Goal: Task Accomplishment & Management: Use online tool/utility

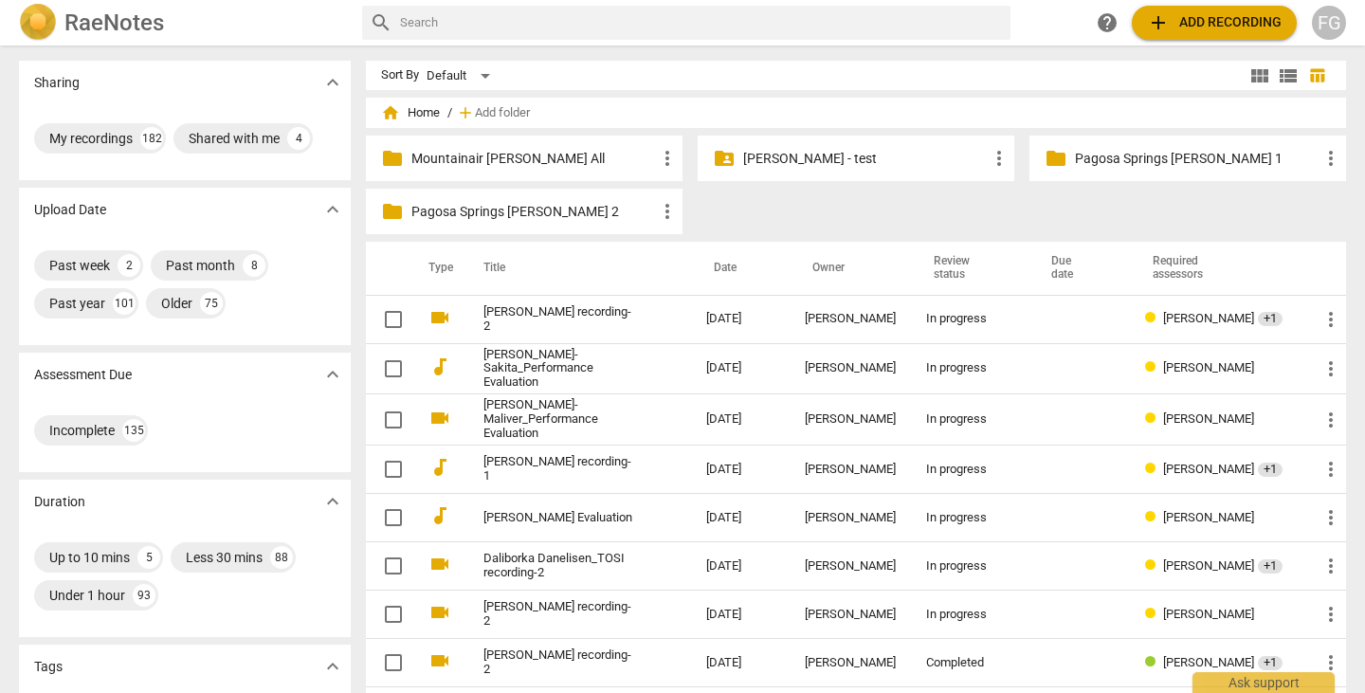
click at [1198, 32] on span "add Add recording" at bounding box center [1214, 22] width 135 height 23
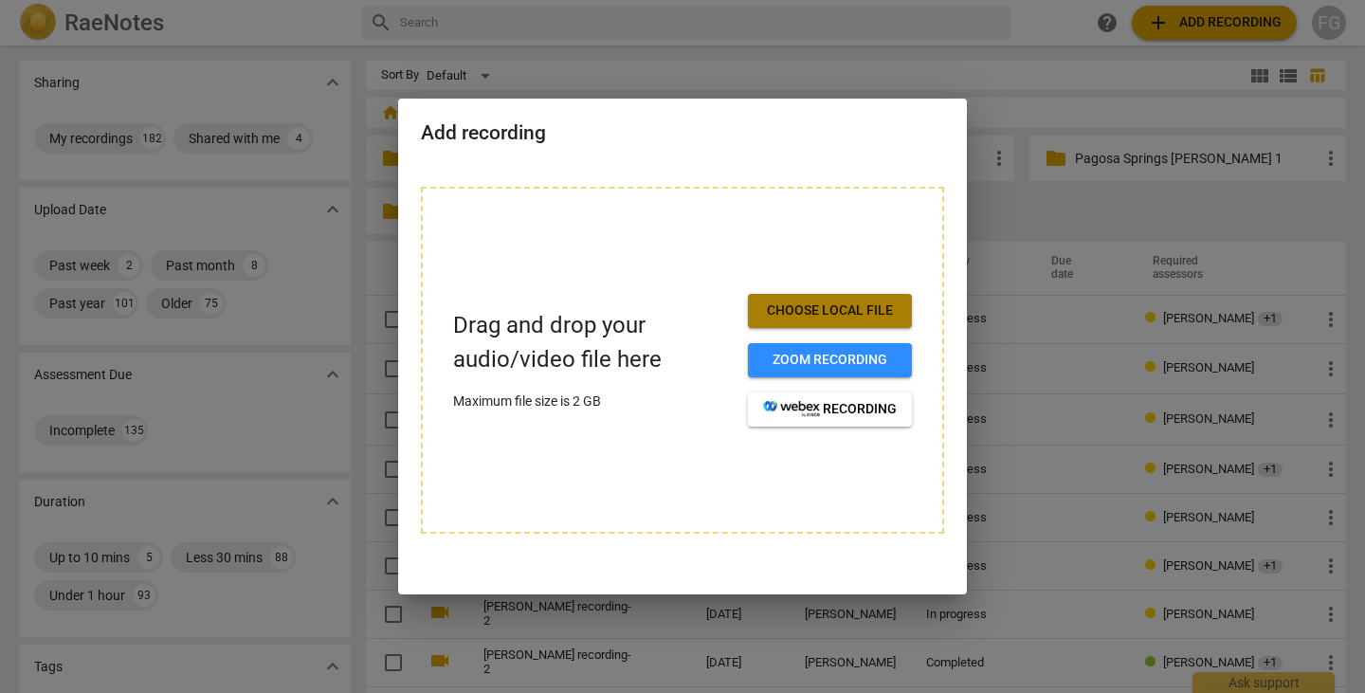
click at [897, 311] on button "Choose local file" at bounding box center [830, 311] width 164 height 34
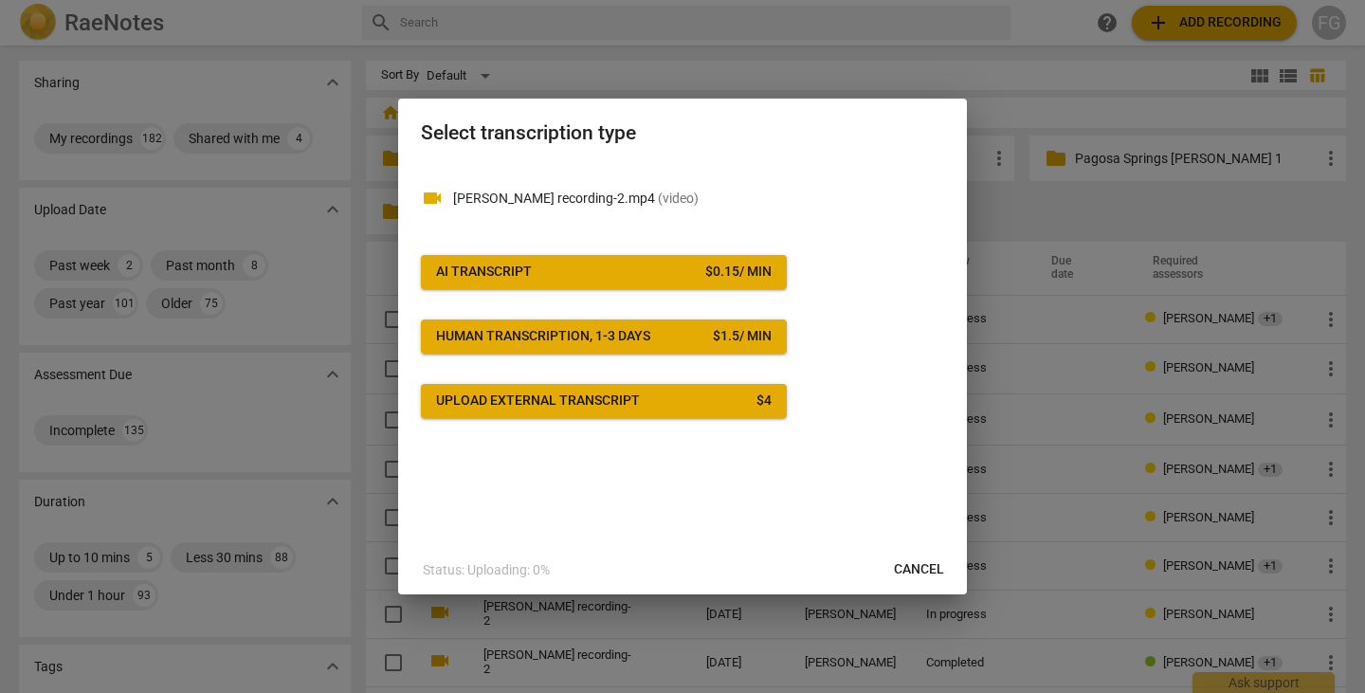
click at [717, 282] on button "AI Transcript $ 0.15 / min" at bounding box center [604, 272] width 366 height 34
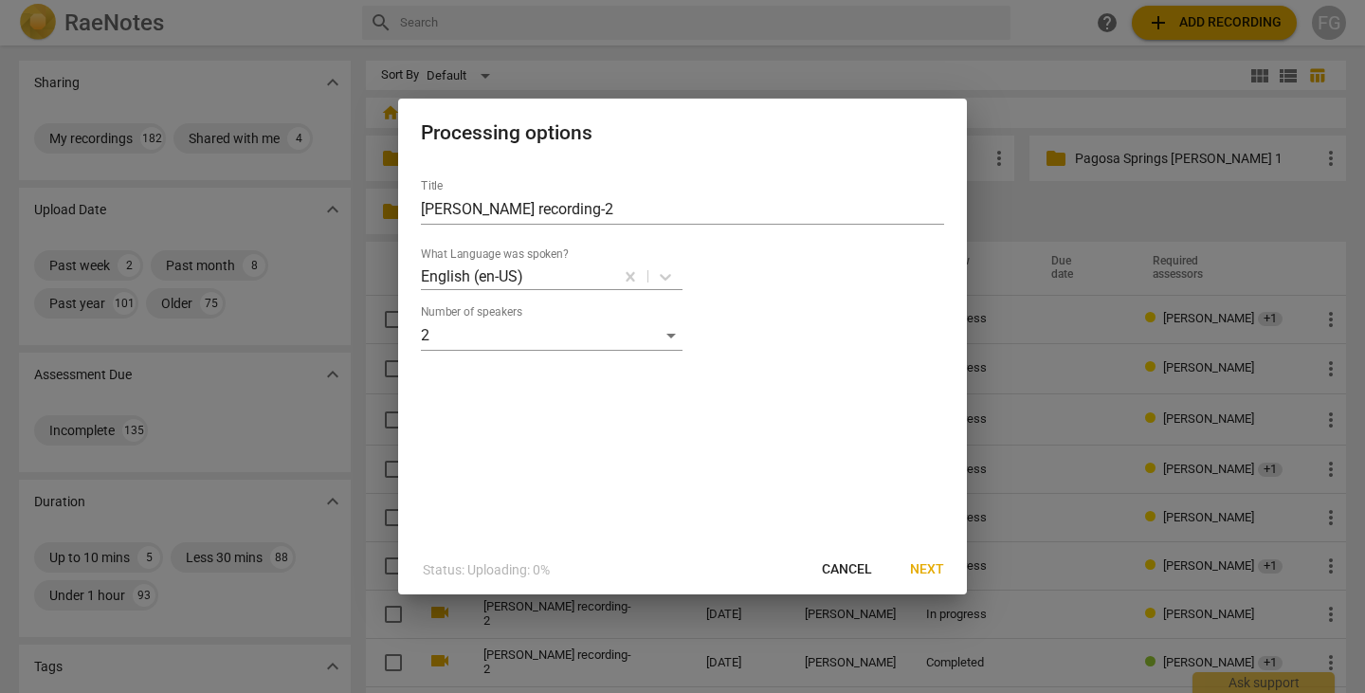
click at [923, 570] on span "Next" at bounding box center [927, 569] width 34 height 19
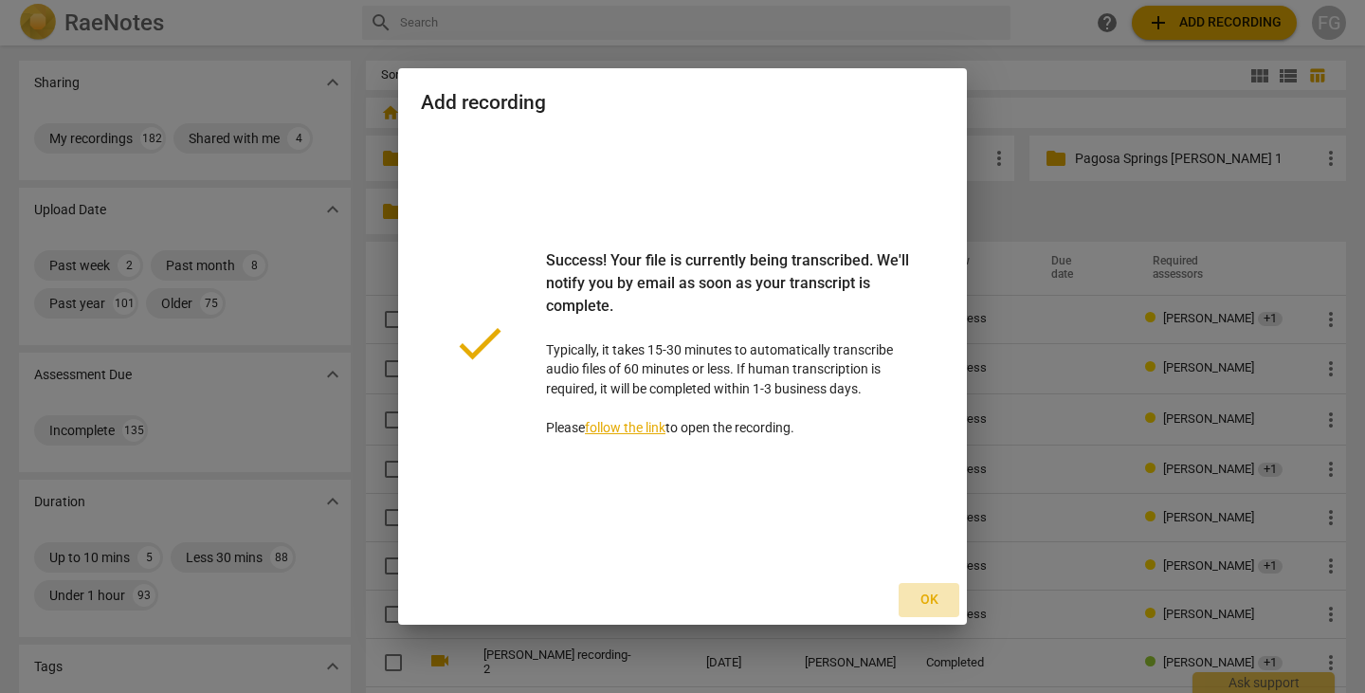
click at [936, 601] on span "Ok" at bounding box center [929, 600] width 30 height 19
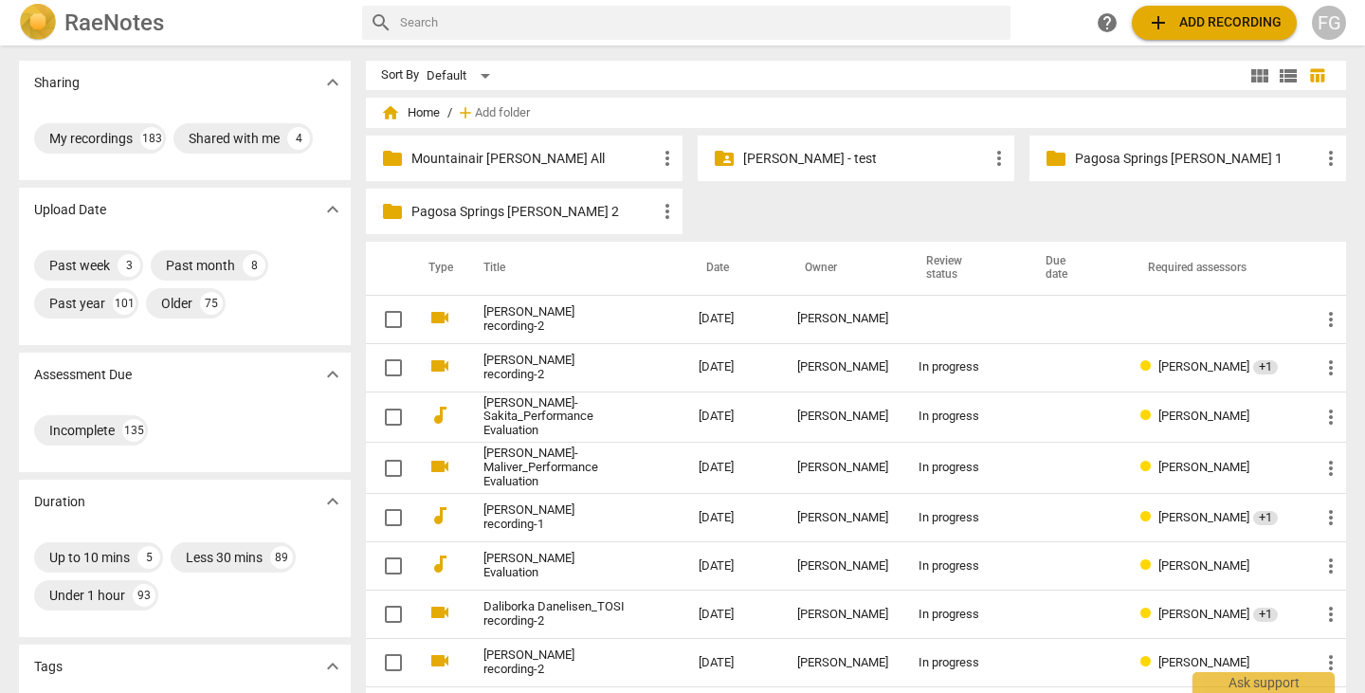
click at [1227, 21] on span "add Add recording" at bounding box center [1214, 22] width 135 height 23
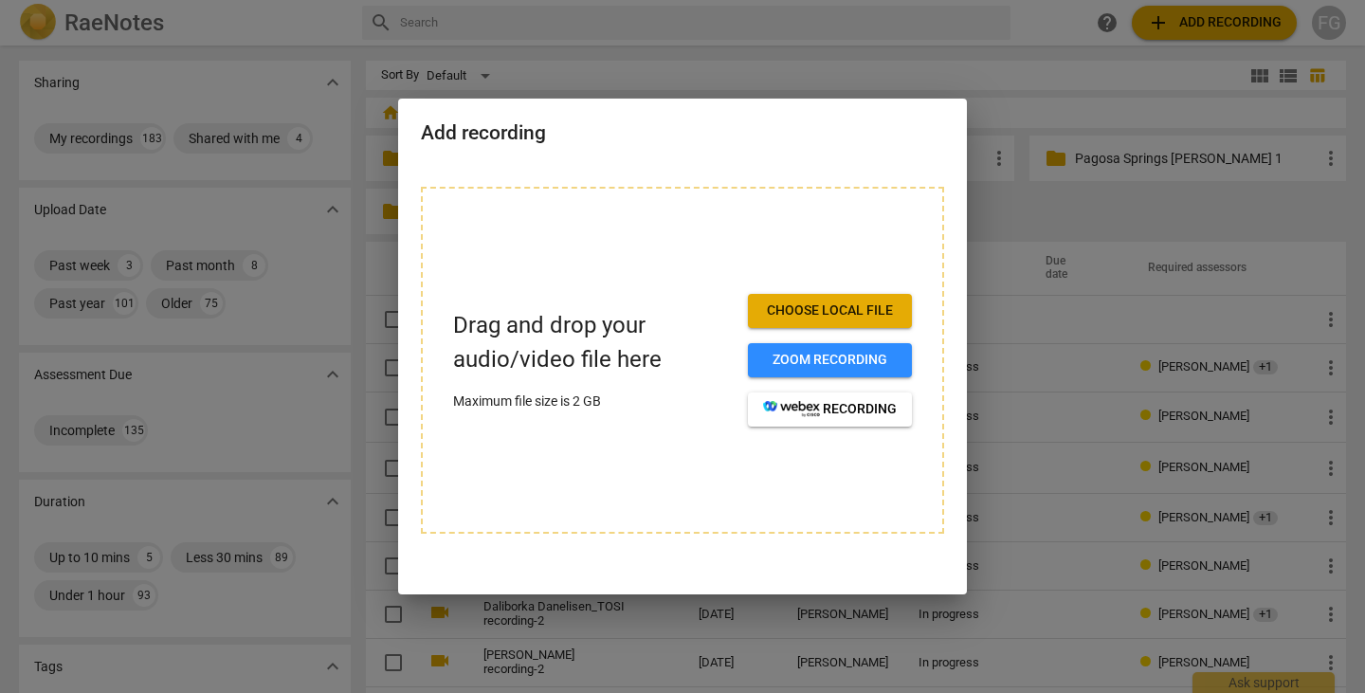
click at [878, 306] on span "Choose local file" at bounding box center [830, 310] width 134 height 19
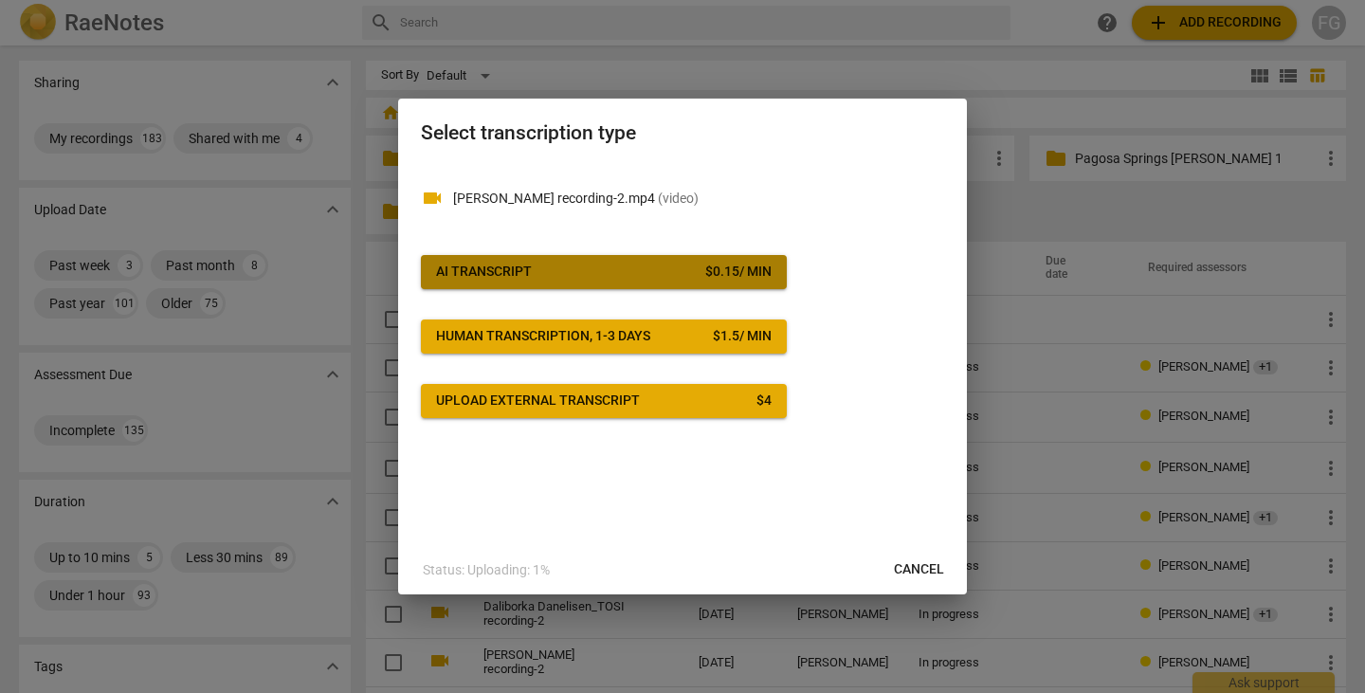
click at [669, 256] on button "AI Transcript $ 0.15 / min" at bounding box center [604, 272] width 366 height 34
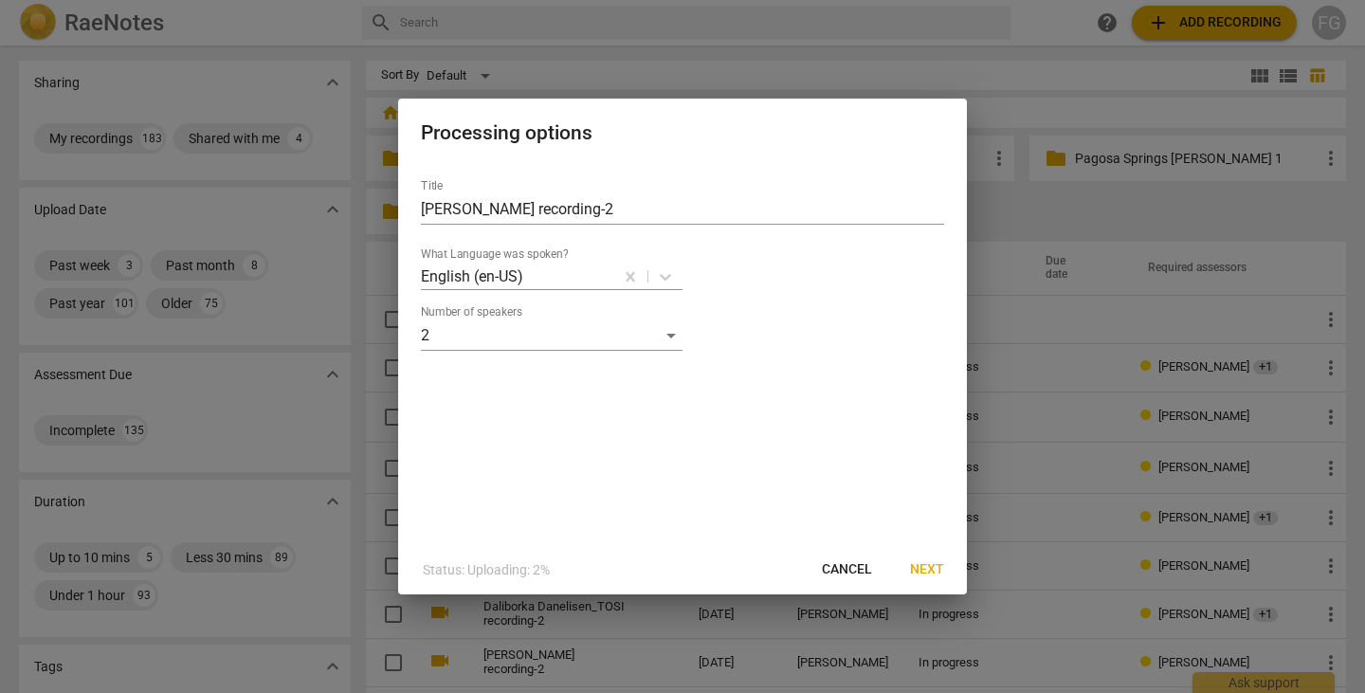
click at [943, 565] on span "Next" at bounding box center [927, 569] width 34 height 19
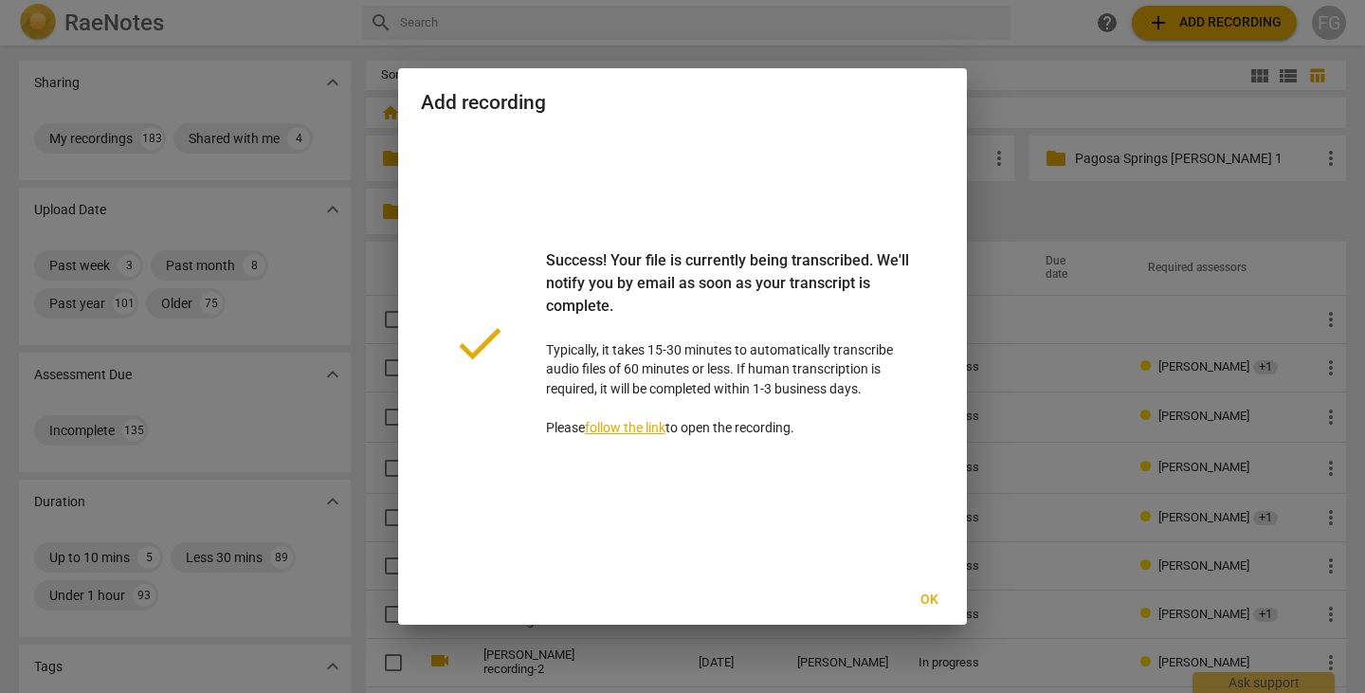
click at [934, 601] on span "Ok" at bounding box center [929, 600] width 30 height 19
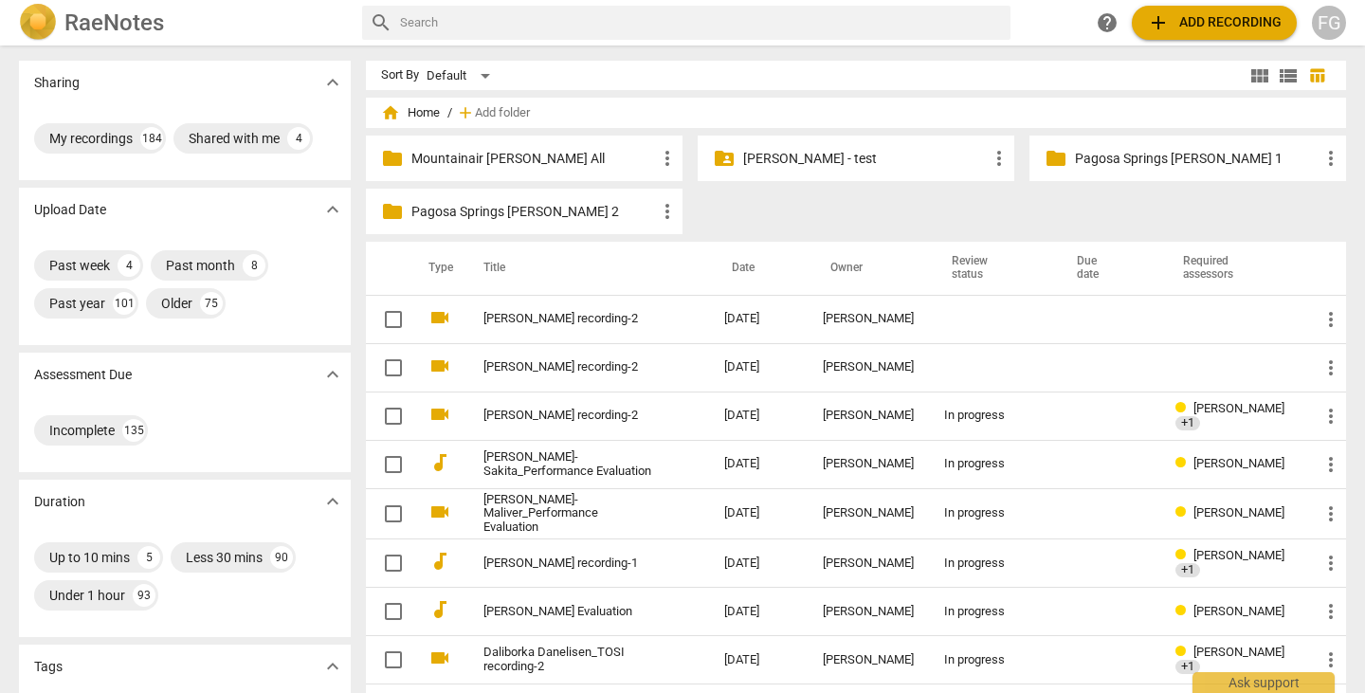
click at [1180, 22] on span "add Add recording" at bounding box center [1214, 22] width 135 height 23
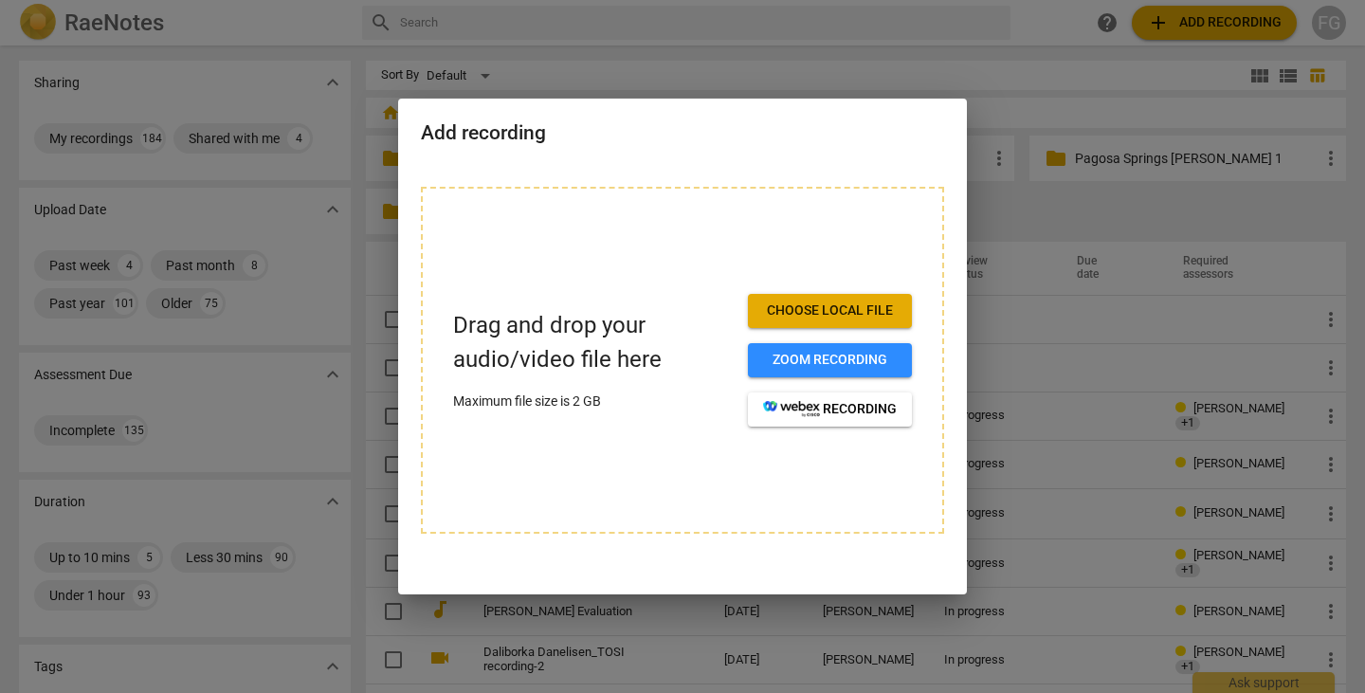
click at [777, 312] on span "Choose local file" at bounding box center [830, 310] width 134 height 19
click at [1048, 144] on div at bounding box center [682, 346] width 1365 height 693
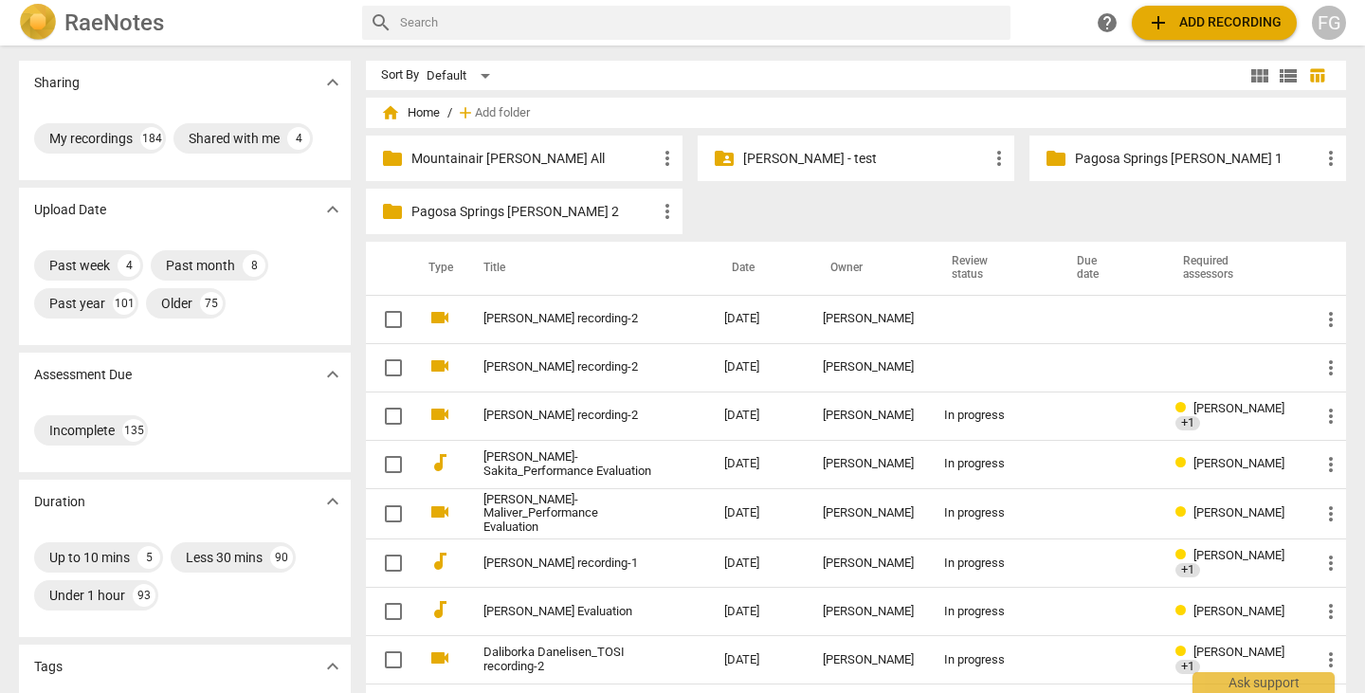
click at [1222, 27] on span "add Add recording" at bounding box center [1214, 22] width 135 height 23
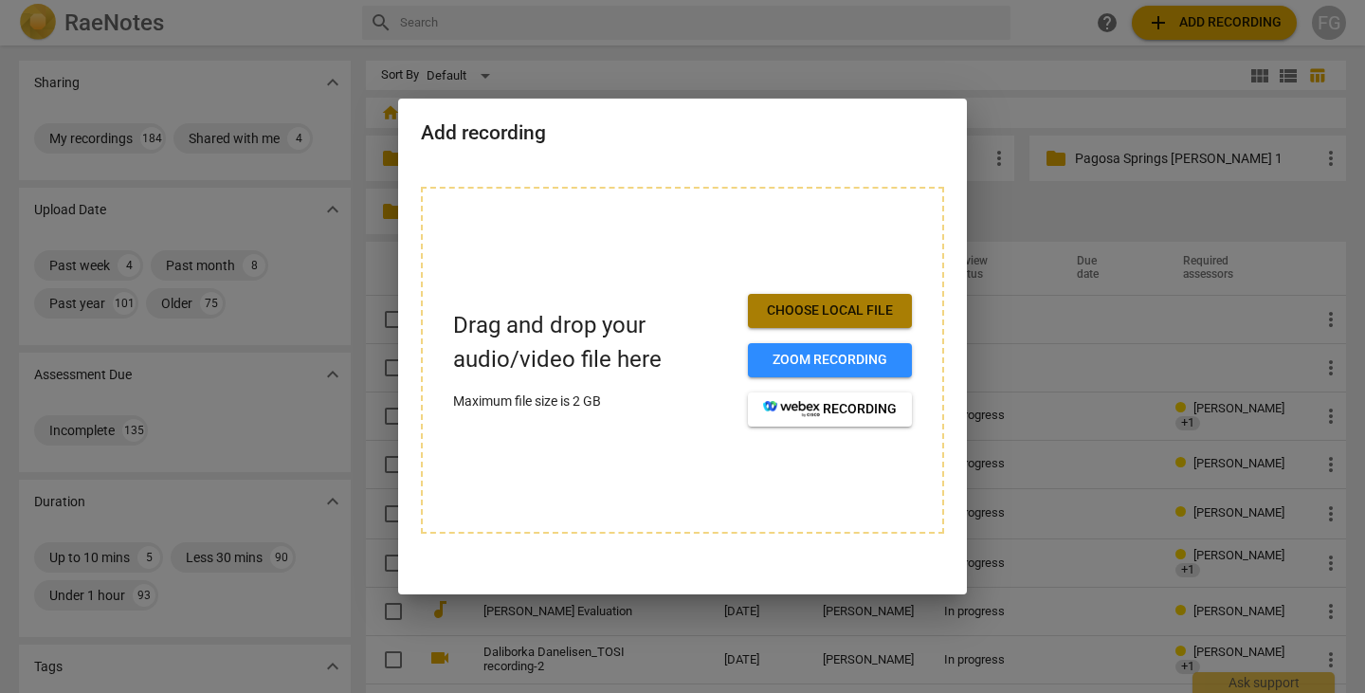
click at [862, 307] on button "Choose local file" at bounding box center [830, 311] width 164 height 34
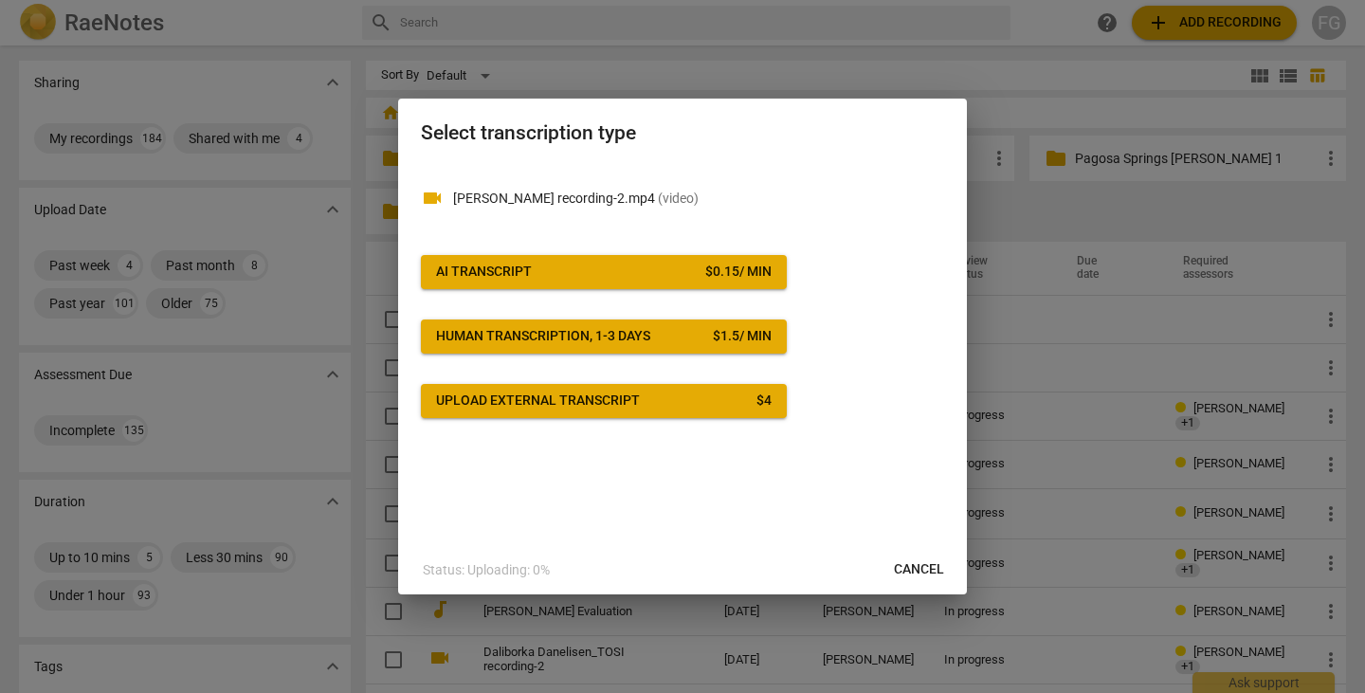
click at [658, 279] on span "AI Transcript $ 0.15 / min" at bounding box center [604, 272] width 336 height 19
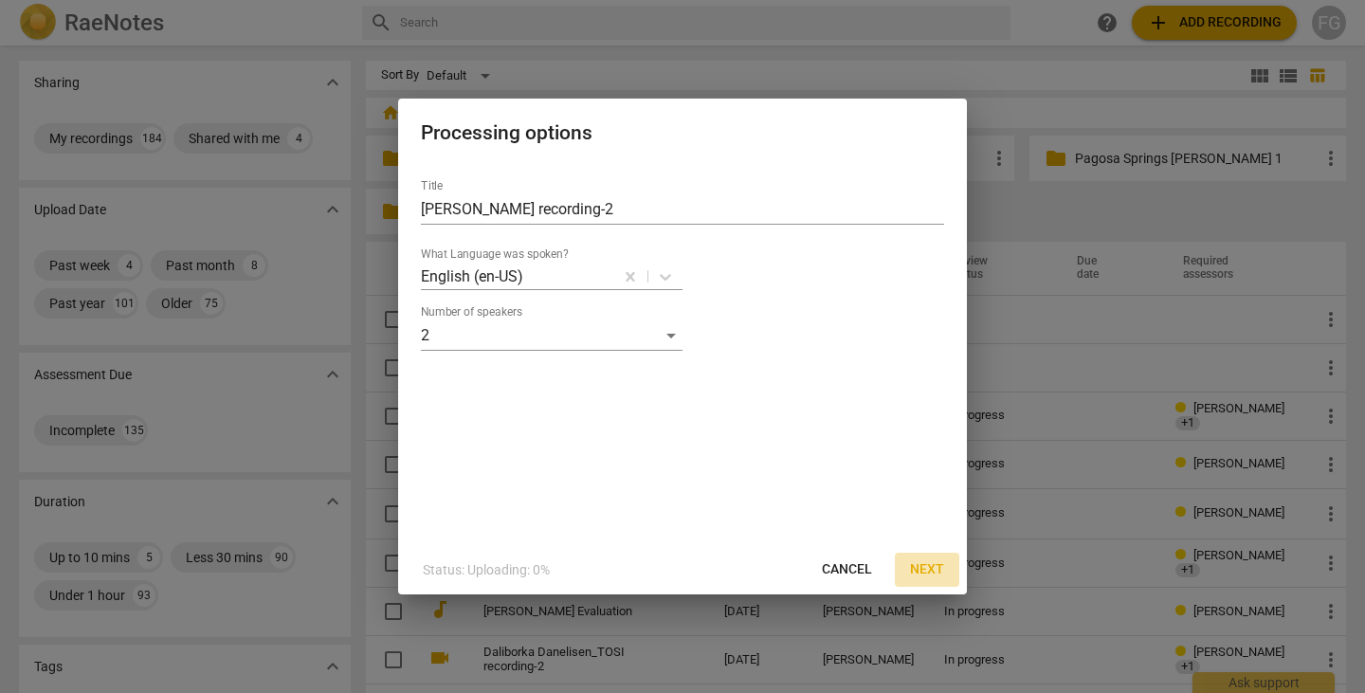
click at [918, 563] on span "Next" at bounding box center [927, 569] width 34 height 19
